Goal: Information Seeking & Learning: Learn about a topic

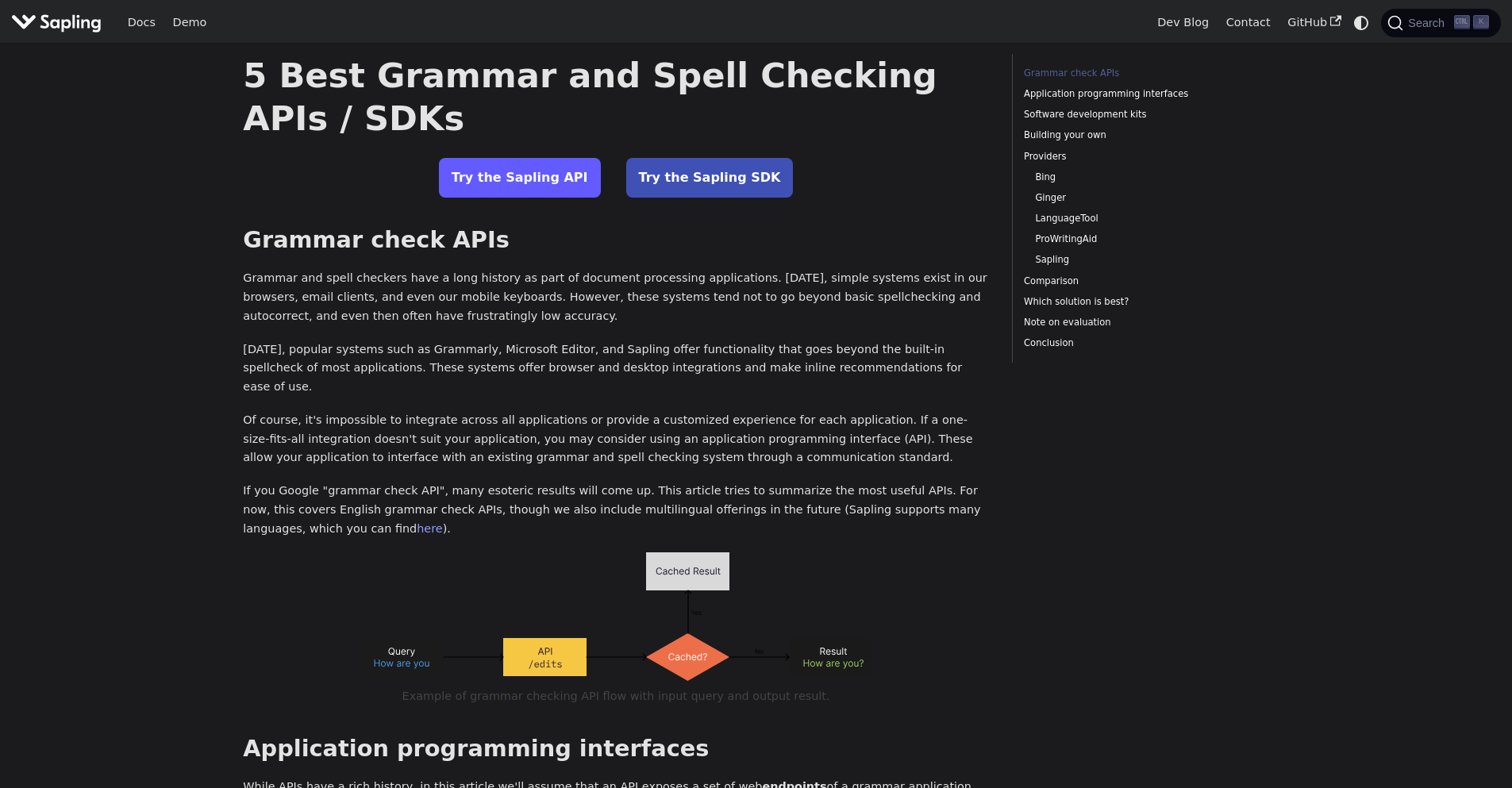
click at [576, 182] on link "Try the Sapling API" at bounding box center [519, 177] width 162 height 40
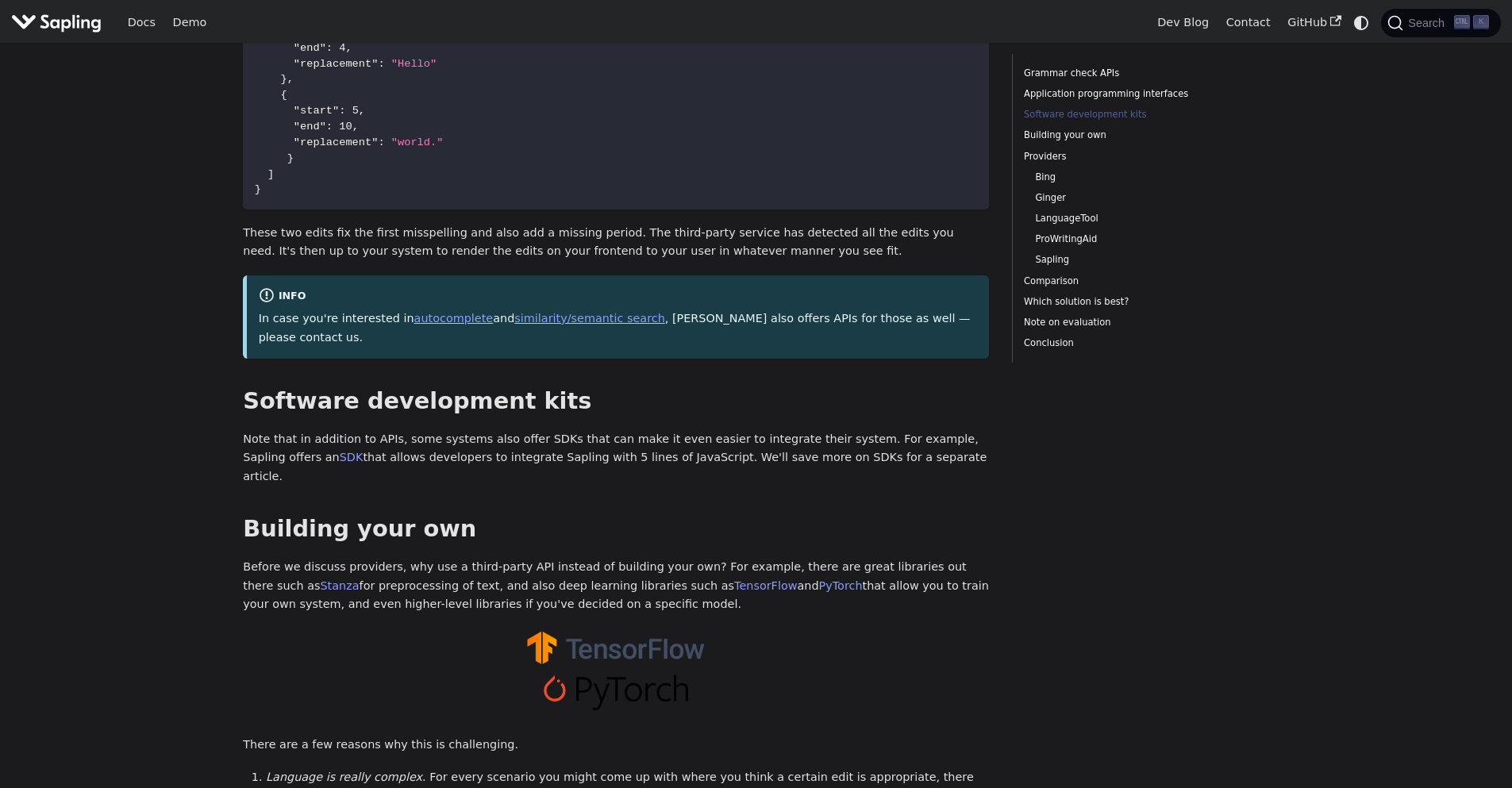
scroll to position [1286, 0]
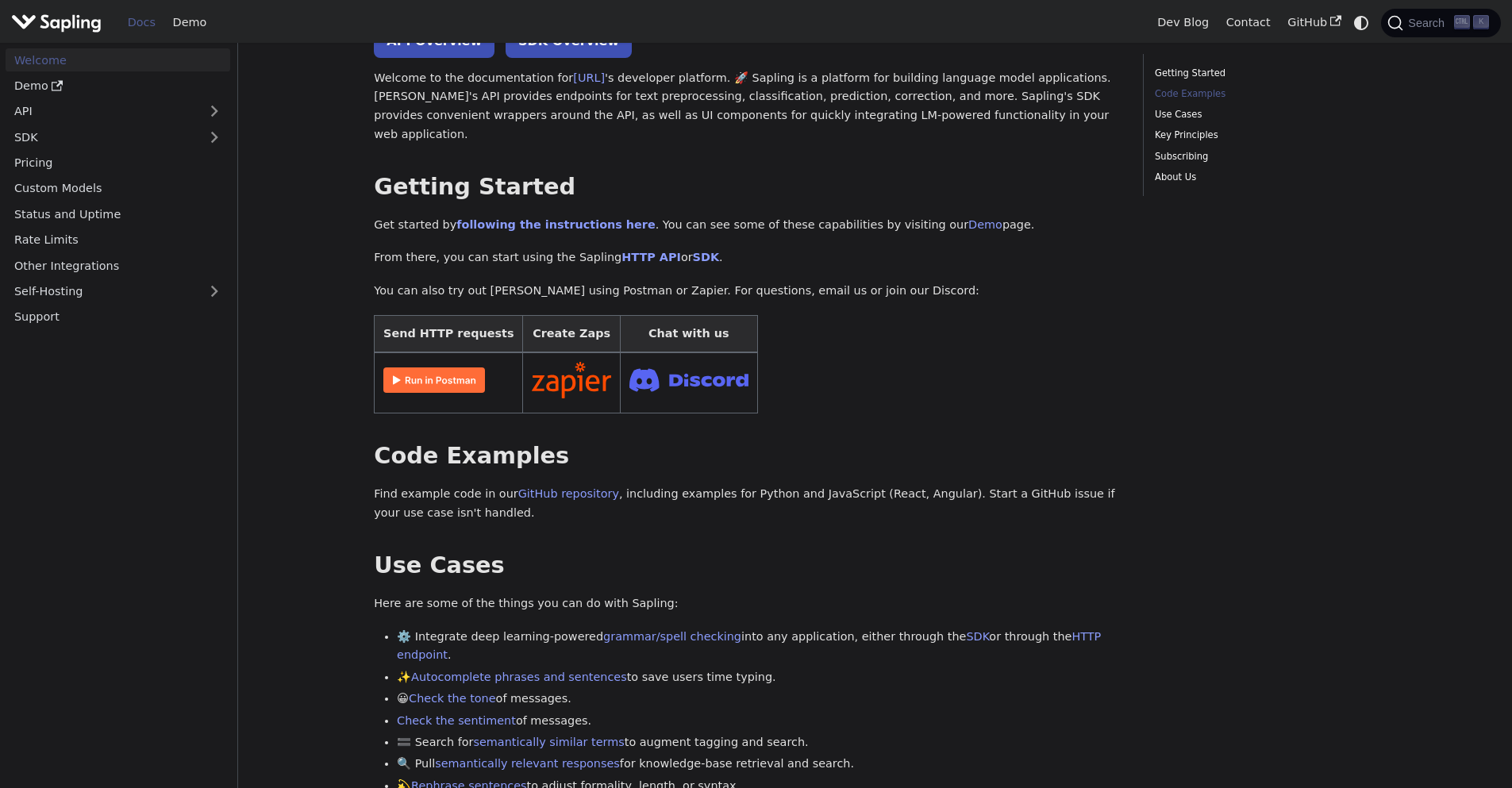
scroll to position [428, 0]
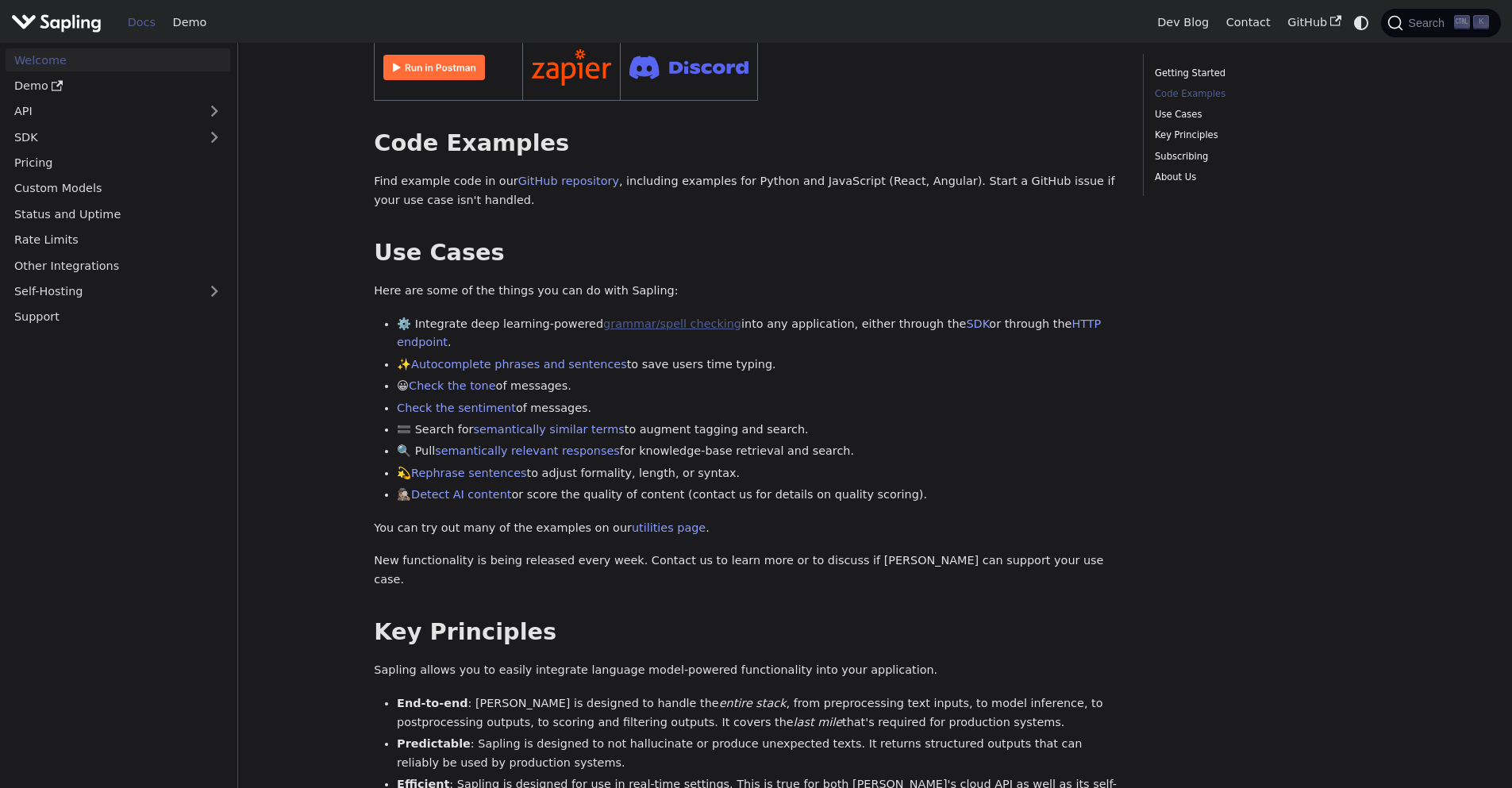
click at [648, 317] on link "grammar/spell checking" at bounding box center [672, 323] width 138 height 13
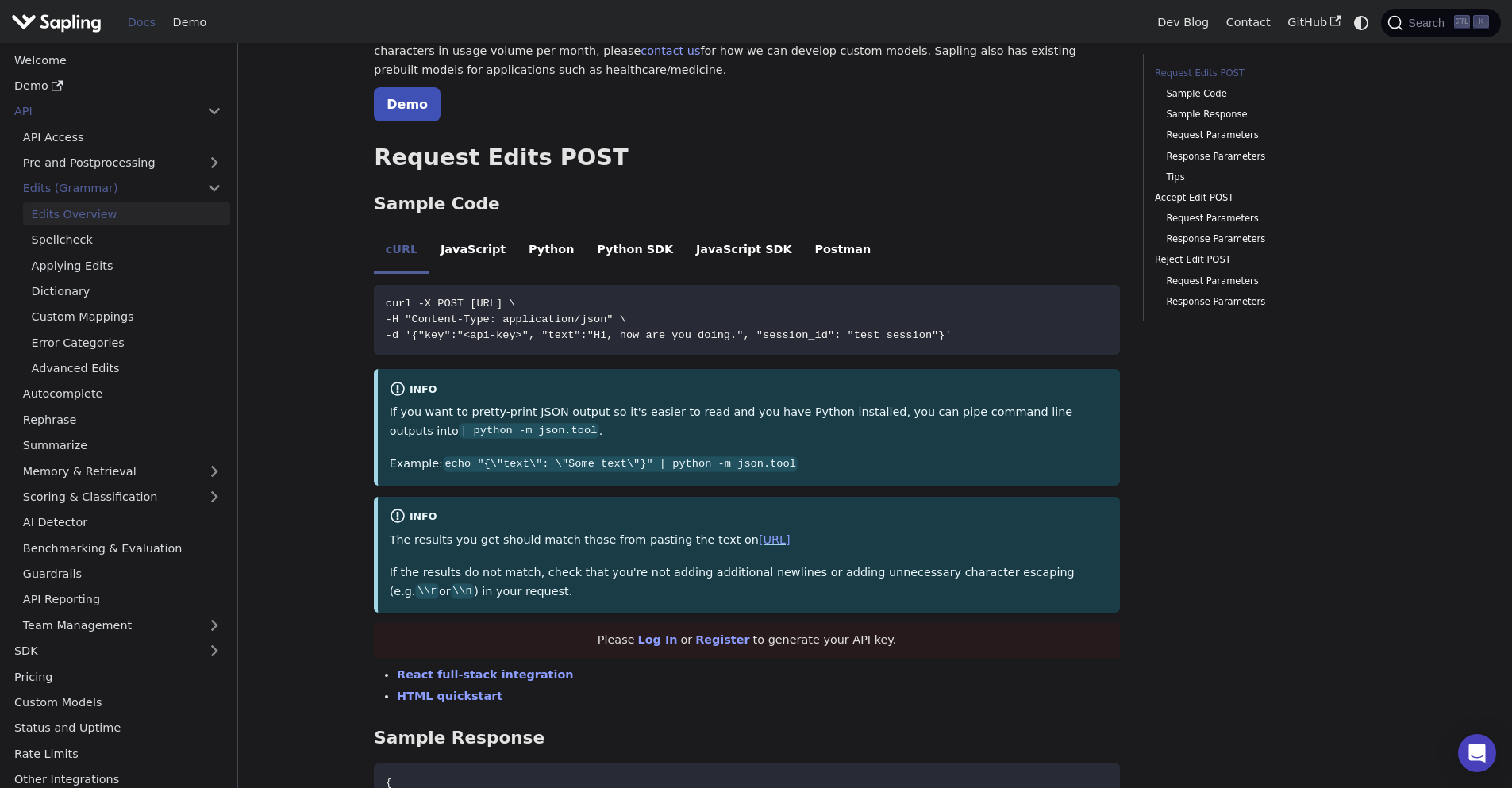
scroll to position [286, 0]
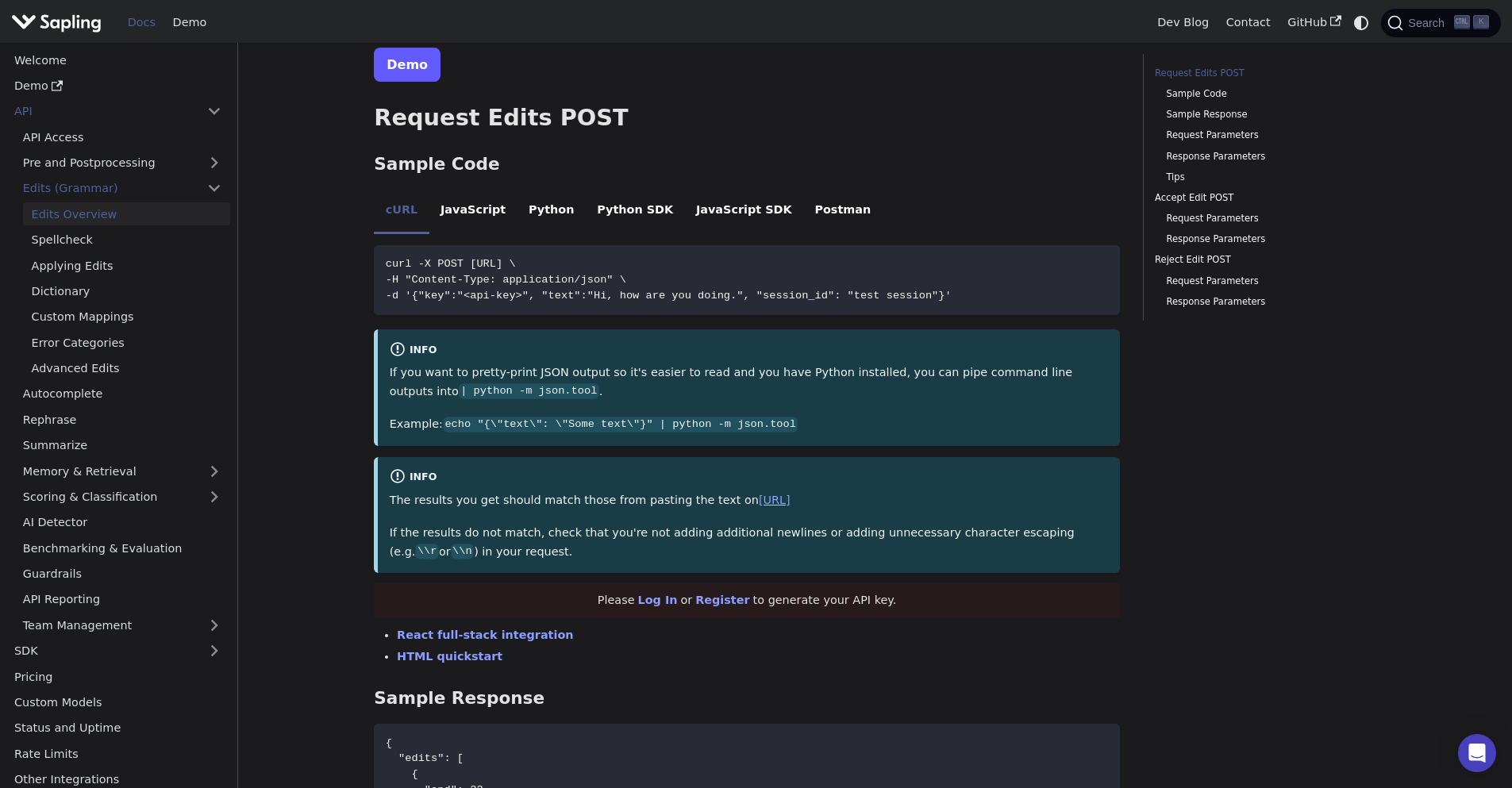
click at [405, 66] on link "Demo" at bounding box center [407, 64] width 67 height 34
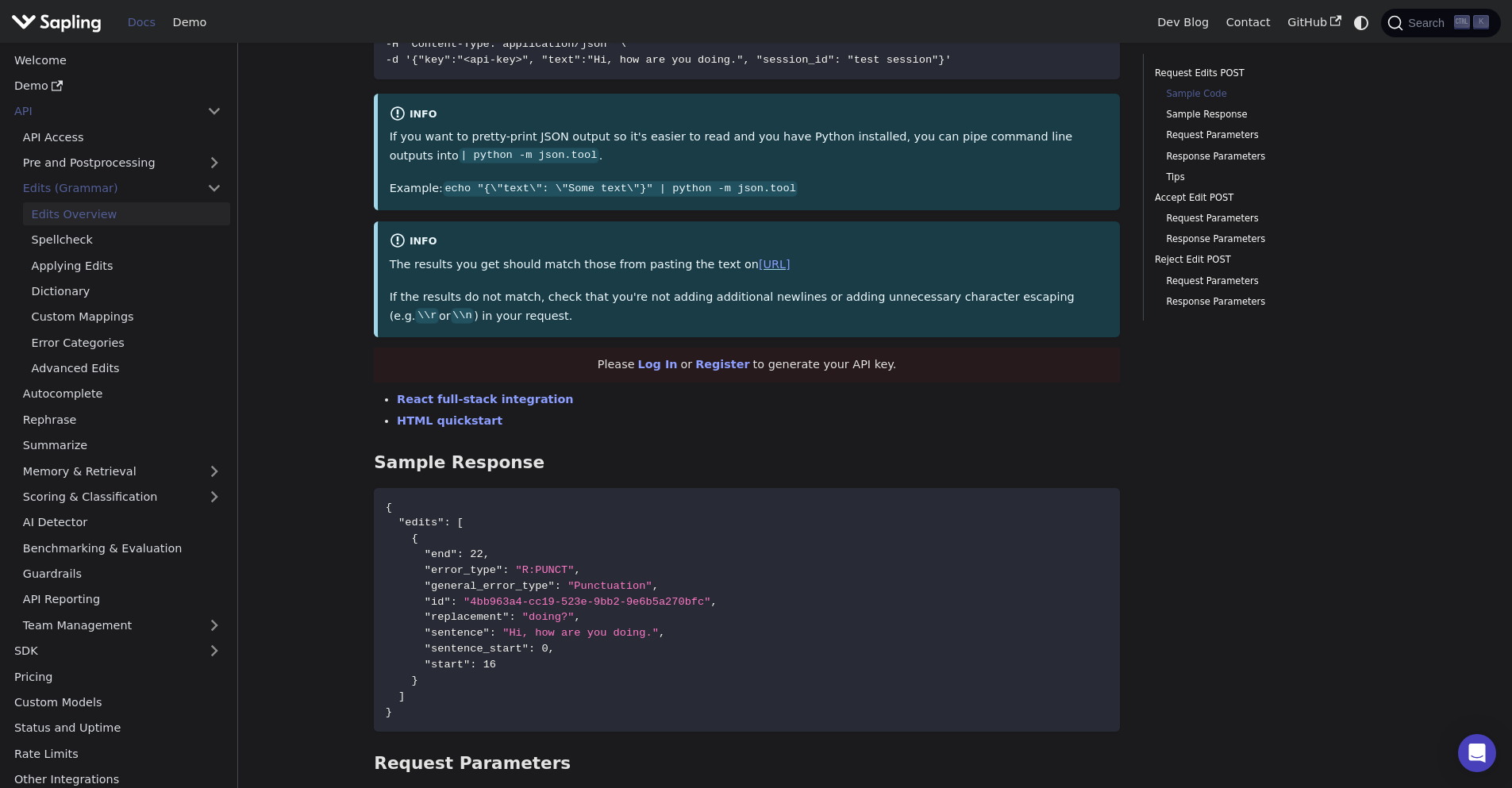
scroll to position [714, 0]
